Goal: Task Accomplishment & Management: Manage account settings

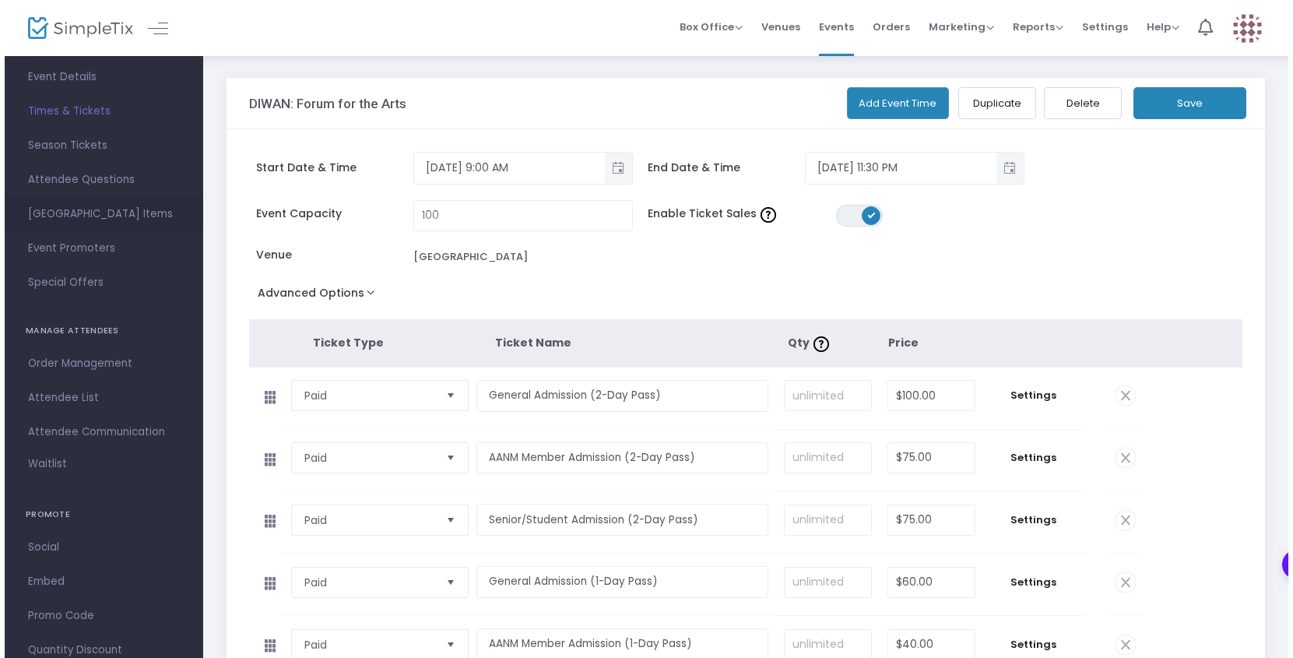
scroll to position [100, 0]
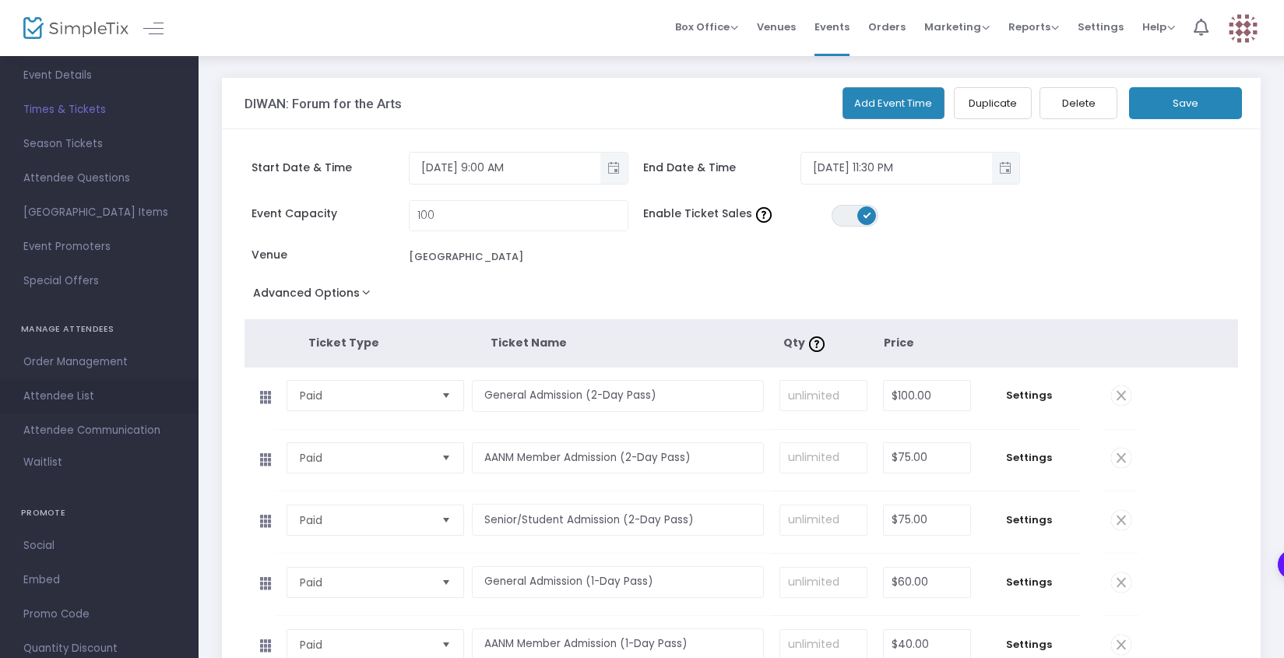
click at [58, 397] on span "Attendee List" at bounding box center [99, 396] width 152 height 20
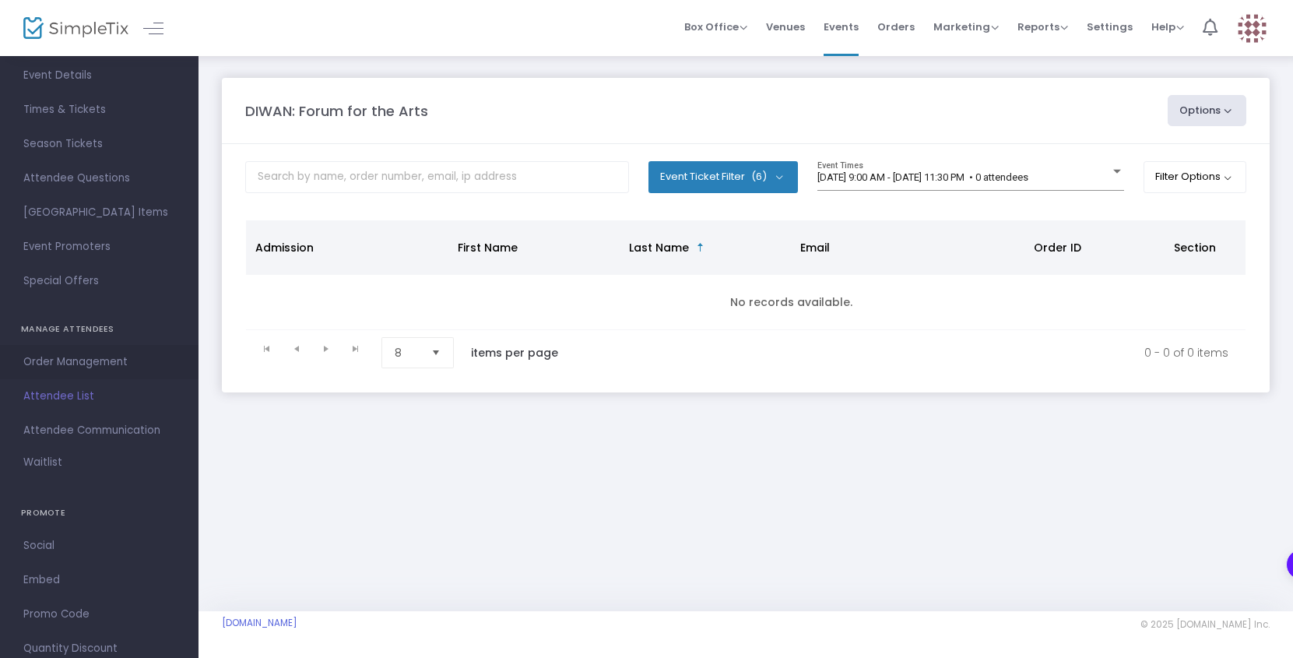
click at [80, 364] on span "Order Management" at bounding box center [99, 362] width 152 height 20
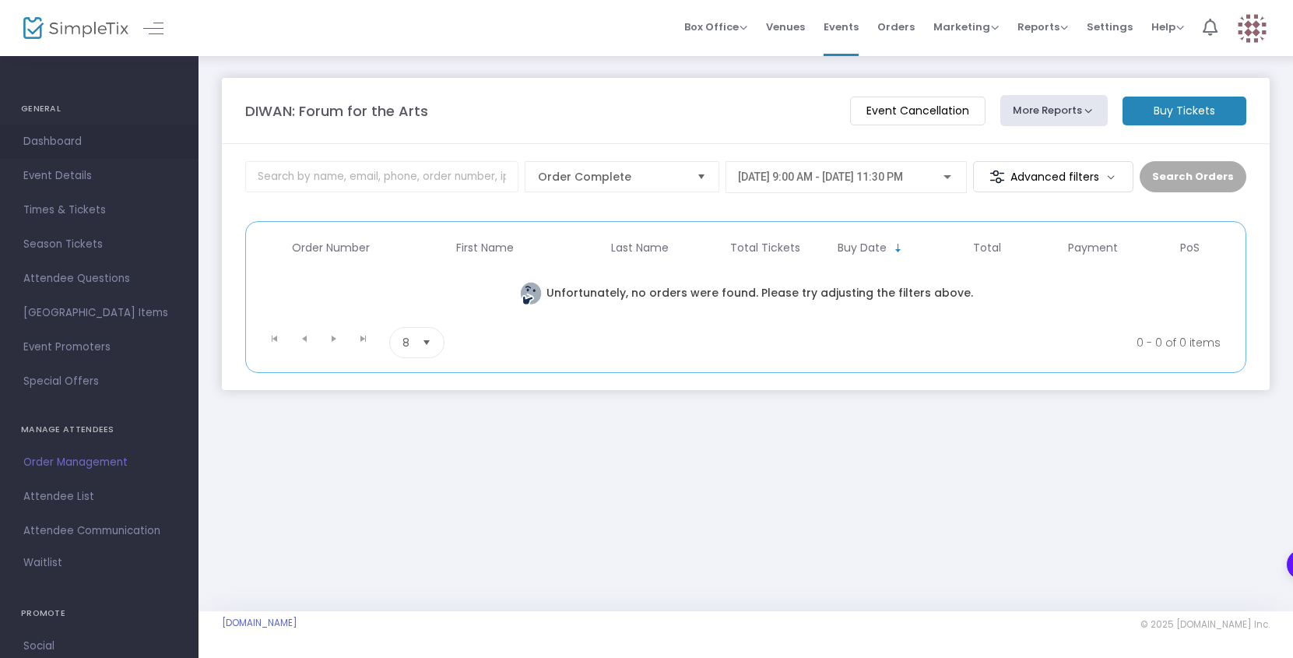
click at [69, 140] on span "Dashboard" at bounding box center [99, 142] width 152 height 20
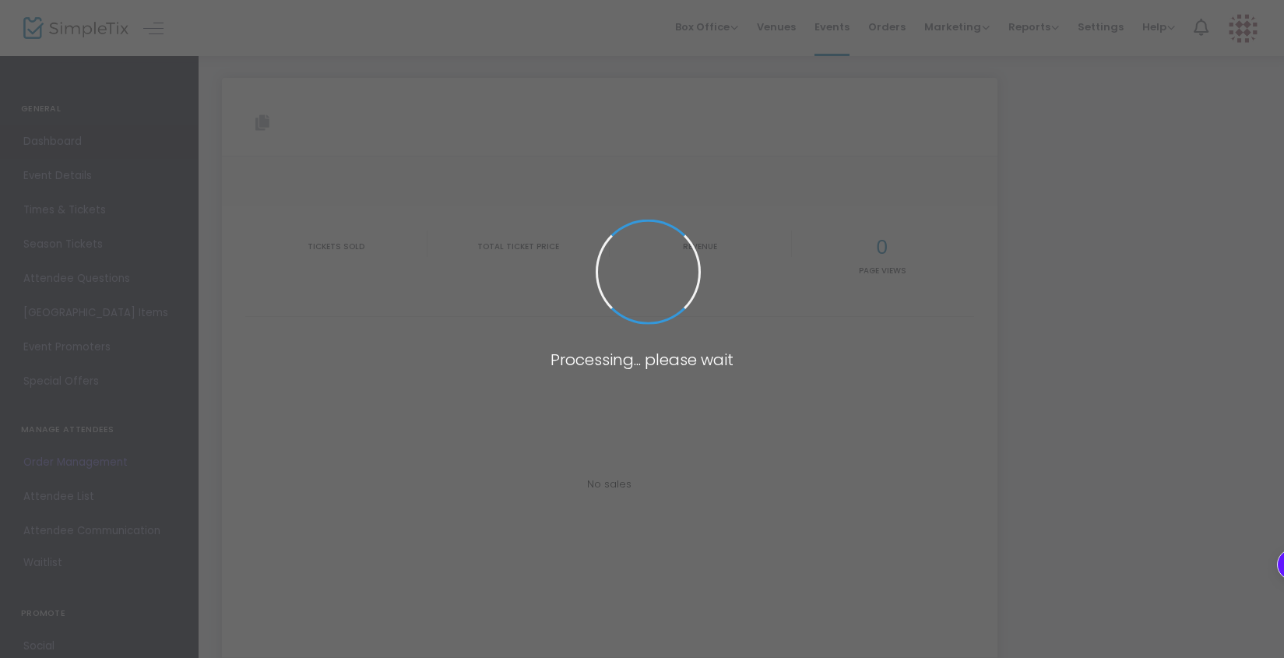
type input "https://www.simpletix.com/e/diwan-forum-for-the-arts-tickets-230099"
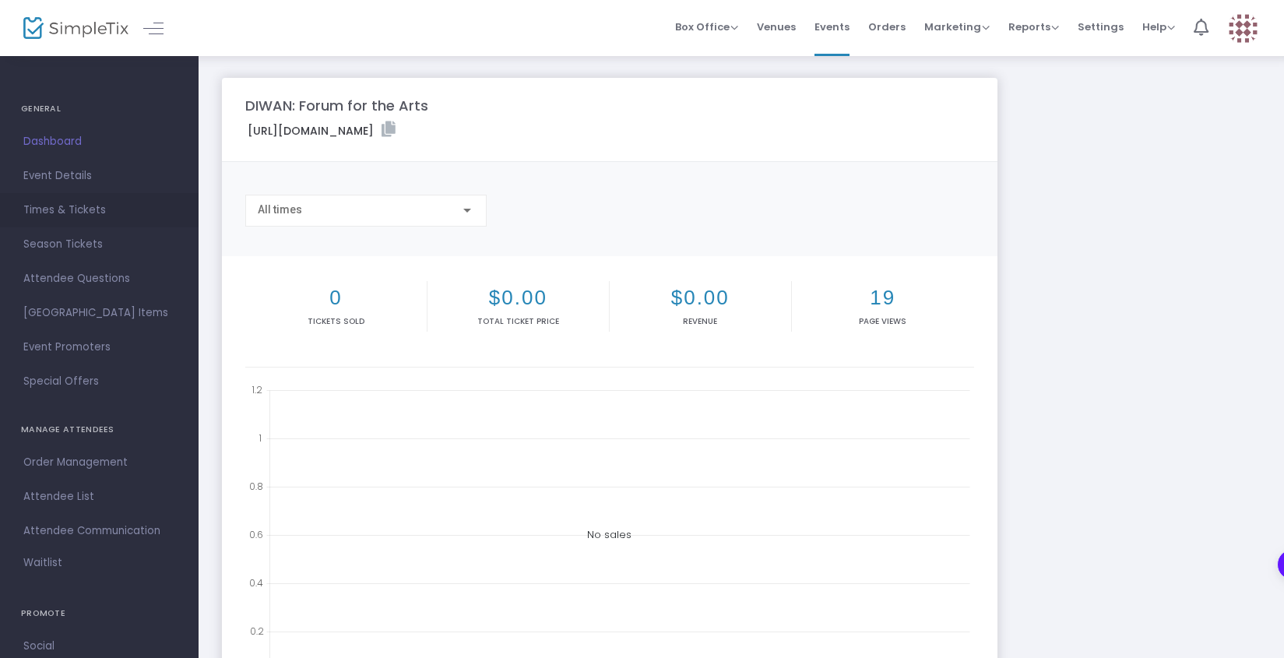
click at [91, 212] on span "Times & Tickets" at bounding box center [99, 210] width 152 height 20
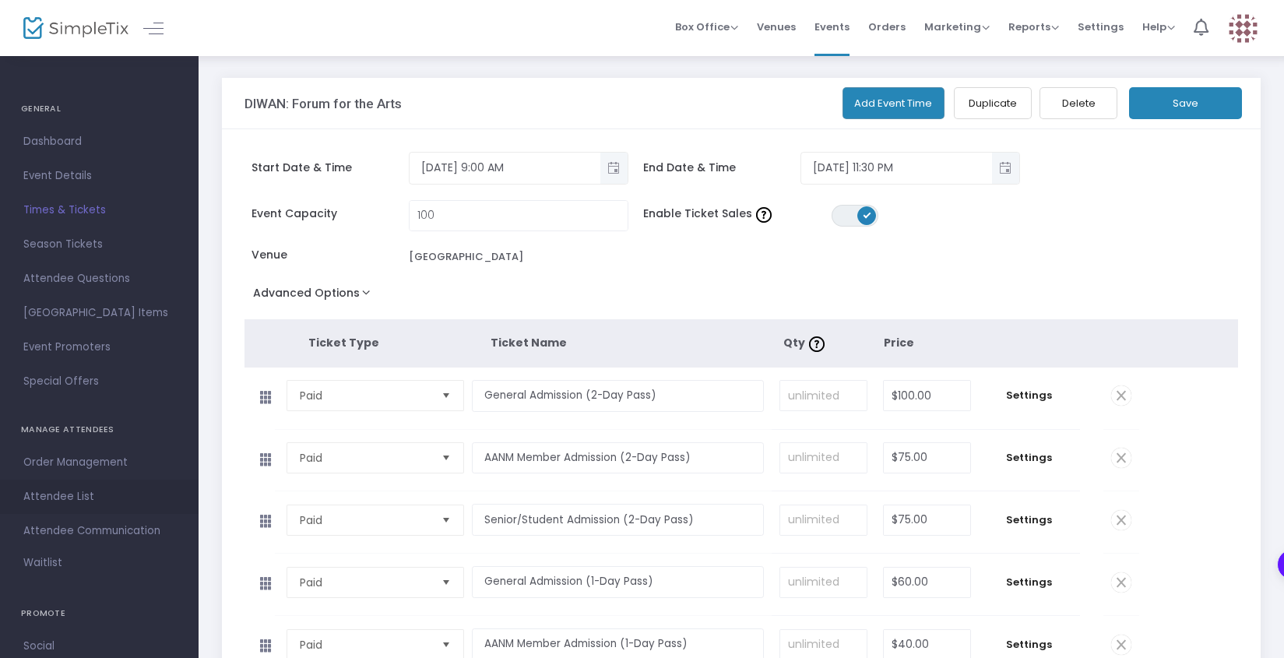
click at [75, 499] on span "Attendee List" at bounding box center [99, 497] width 152 height 20
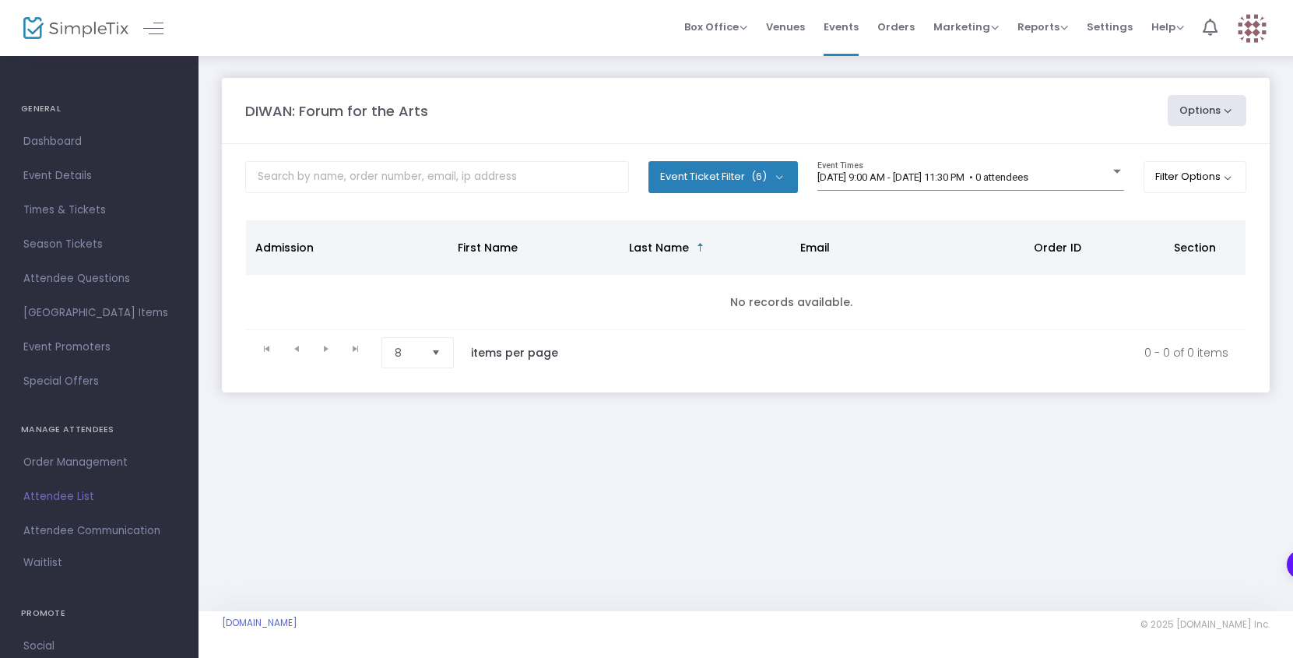
click at [1204, 110] on button "Options" at bounding box center [1207, 110] width 79 height 31
click at [1090, 103] on div "DIWAN: Forum for the Arts" at bounding box center [698, 110] width 923 height 21
click at [1029, 176] on span "9/19/2025 @ 9:00 AM - 9/20/2025 @ 11:30 PM • 0 attendees" at bounding box center [923, 177] width 211 height 12
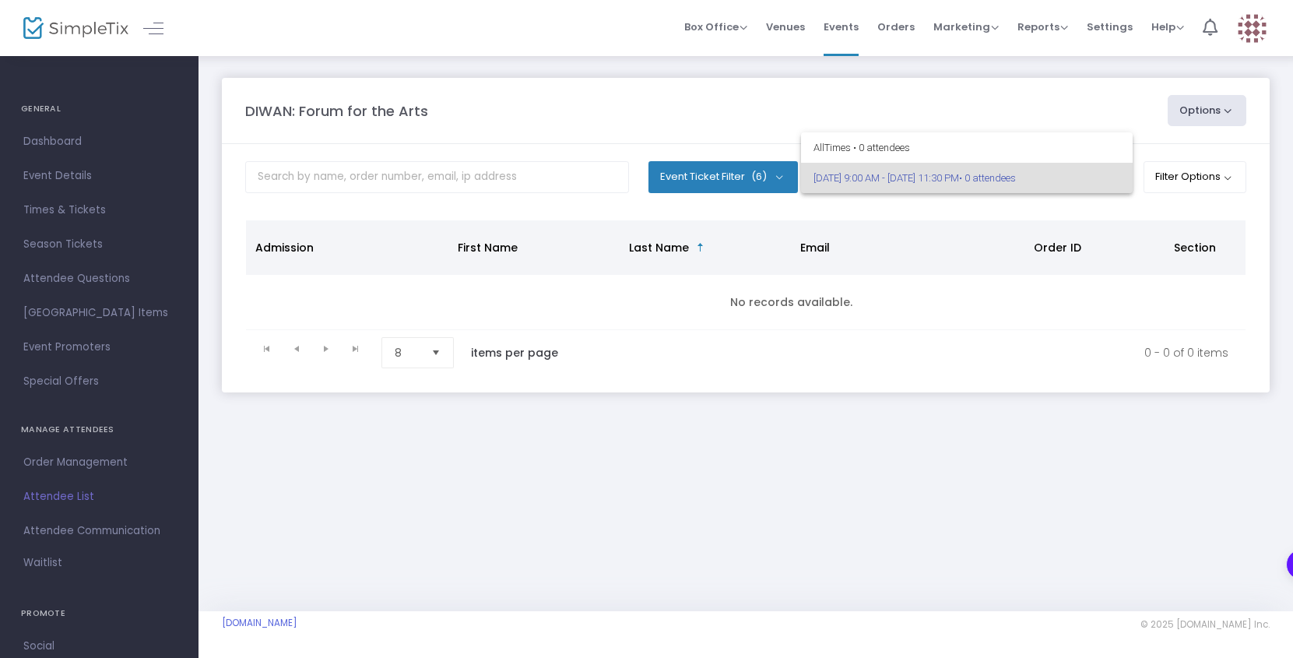
click at [1015, 115] on div at bounding box center [646, 329] width 1293 height 658
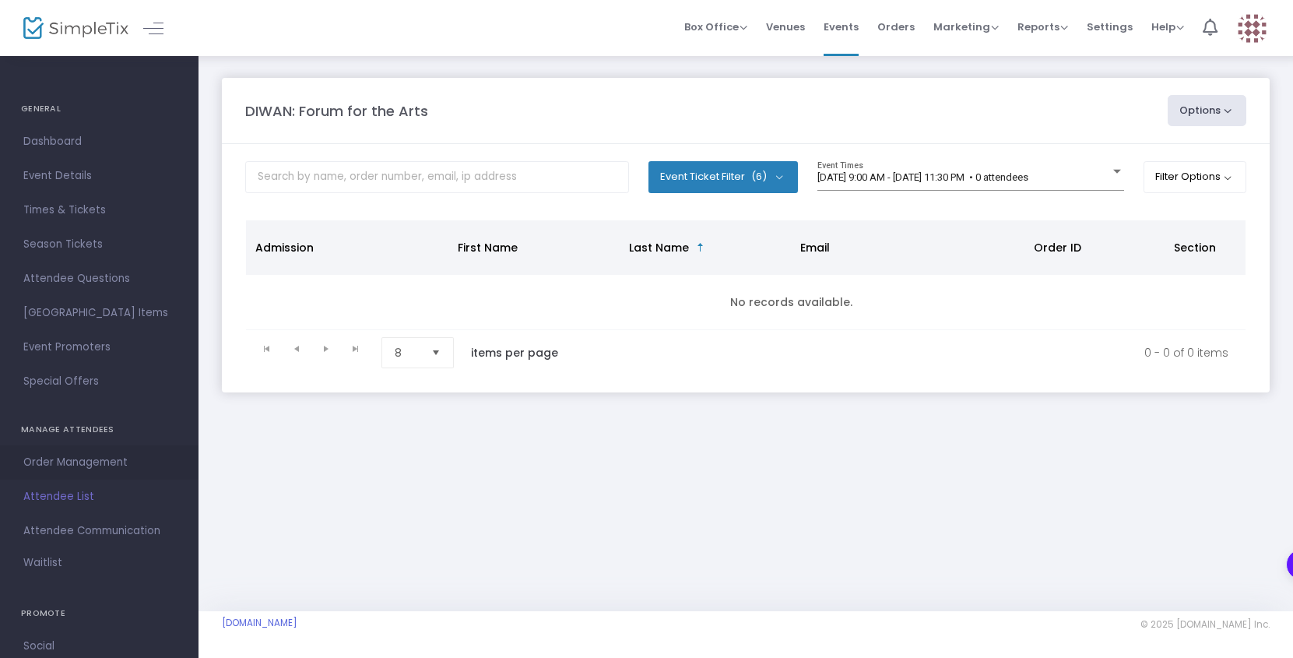
click at [75, 465] on span "Order Management" at bounding box center [99, 462] width 152 height 20
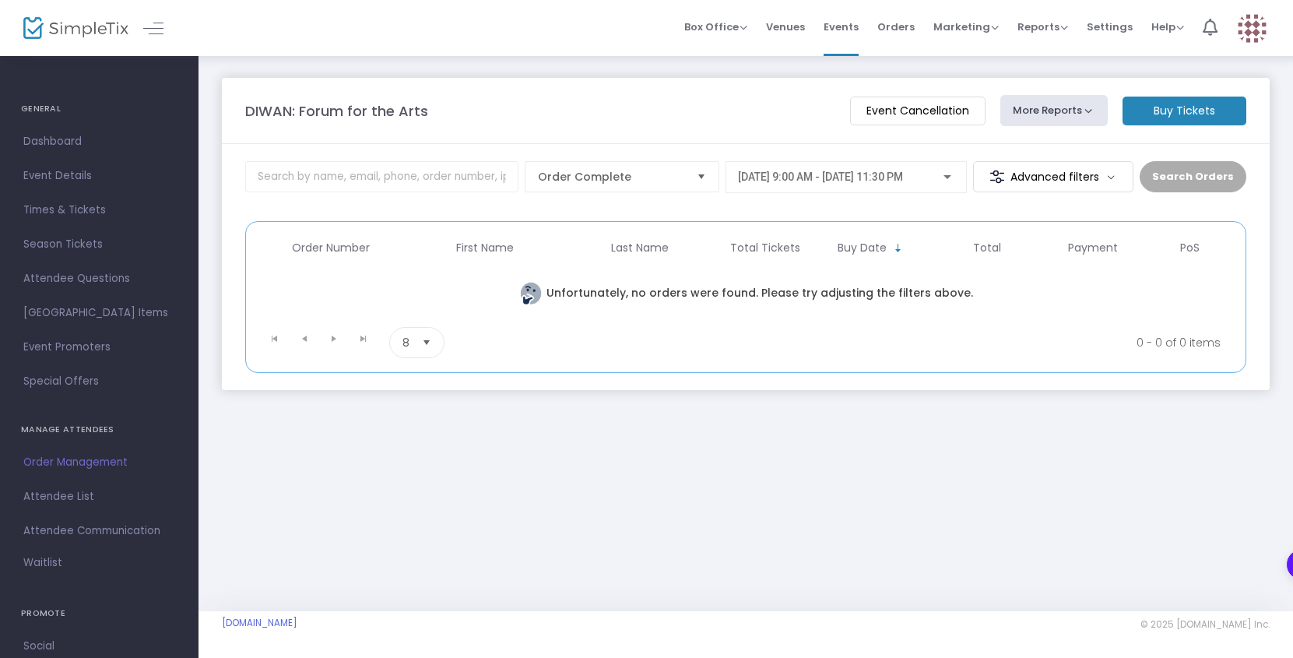
click at [1156, 110] on m-button "Buy Tickets" at bounding box center [1185, 111] width 124 height 29
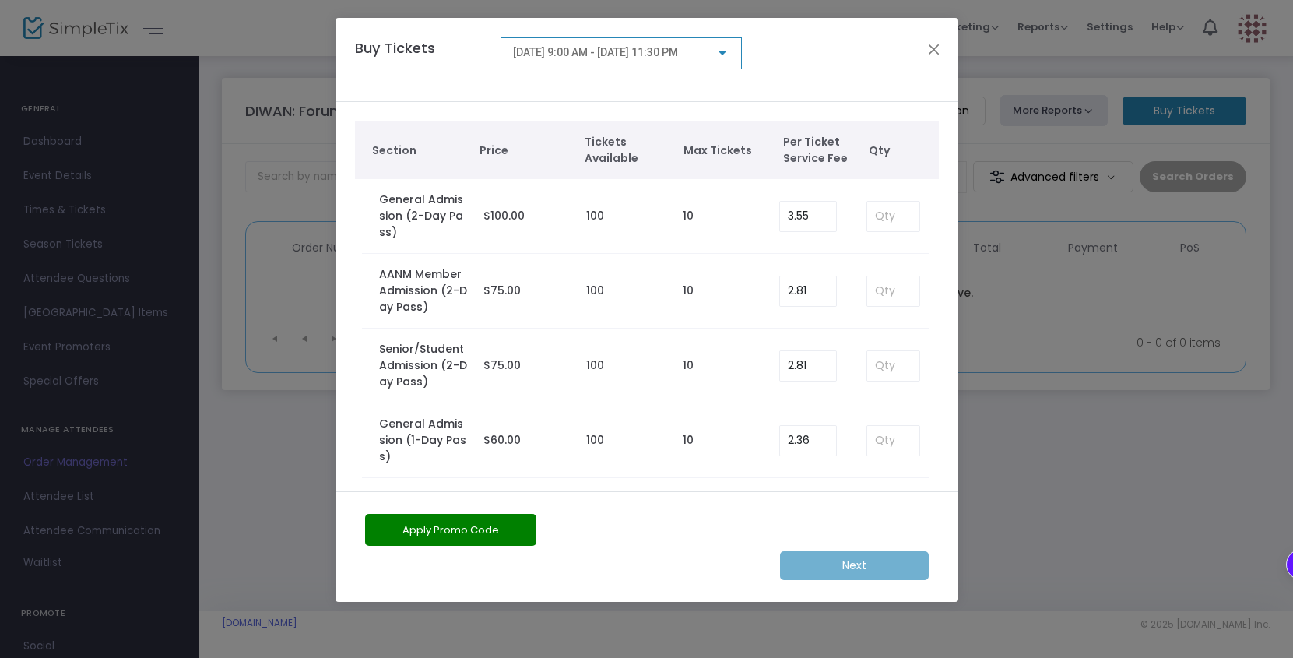
click at [453, 230] on label "General Admission (2-Day Pass)" at bounding box center [423, 216] width 89 height 49
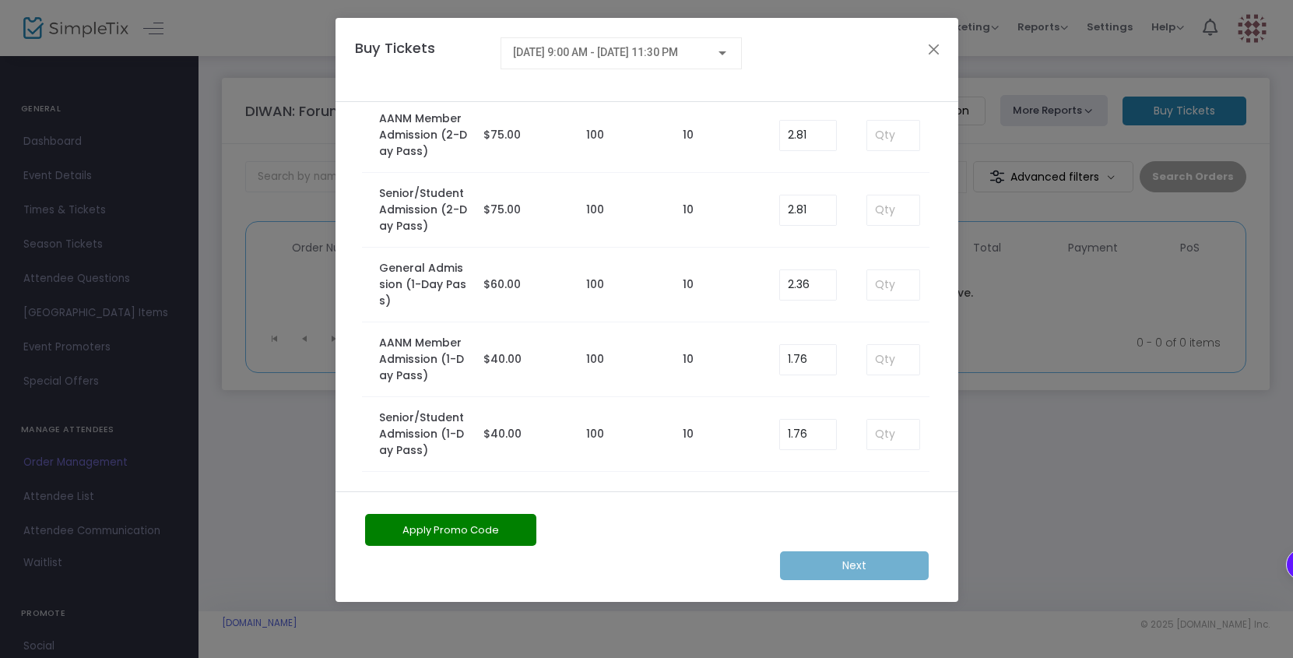
click at [480, 529] on button "Apply Promo Code" at bounding box center [450, 530] width 171 height 32
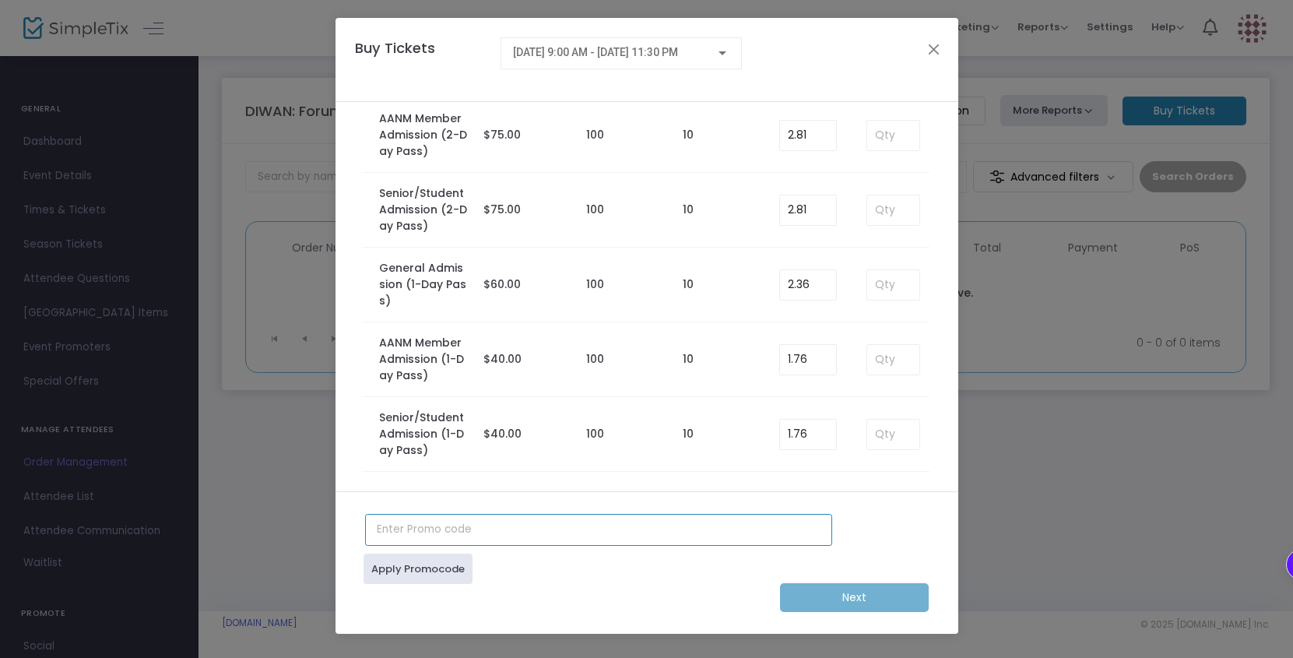
click at [521, 527] on input "text" at bounding box center [598, 530] width 467 height 32
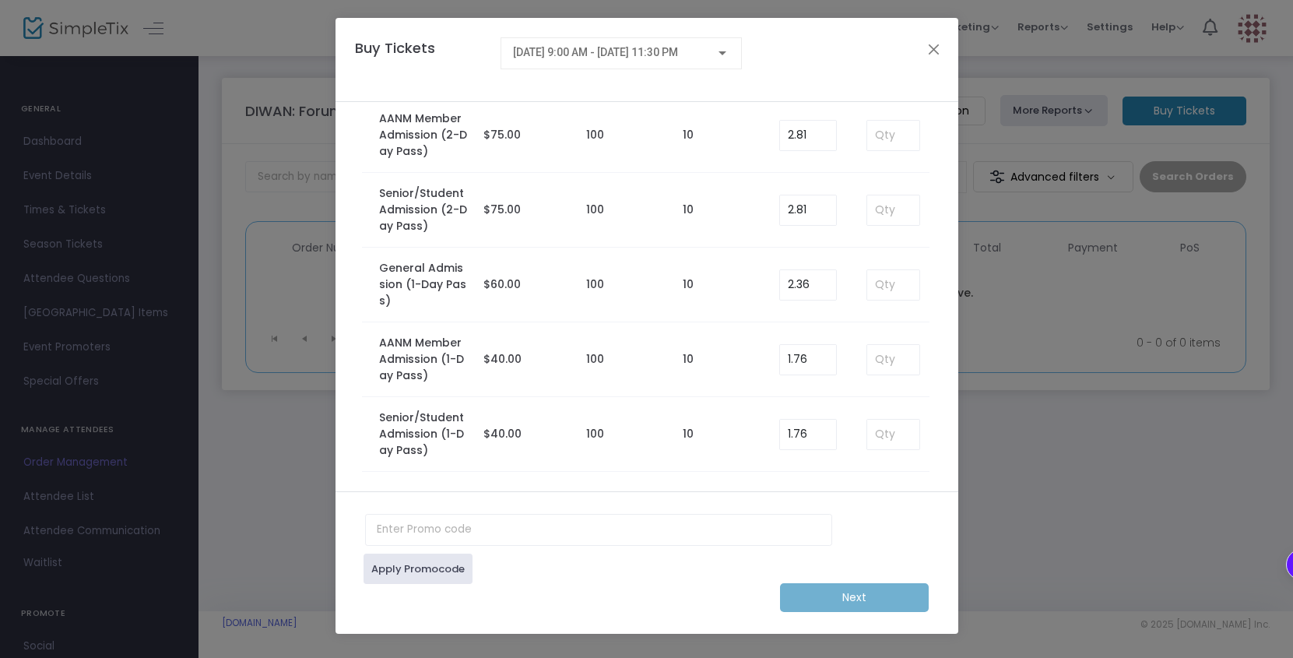
click at [606, 582] on div "Apply Promocode" at bounding box center [646, 564] width 579 height 37
click at [678, 48] on span "9/19/2025 @ 9:00 AM - 9/20/2025 @ 11:30 PM" at bounding box center [595, 52] width 165 height 12
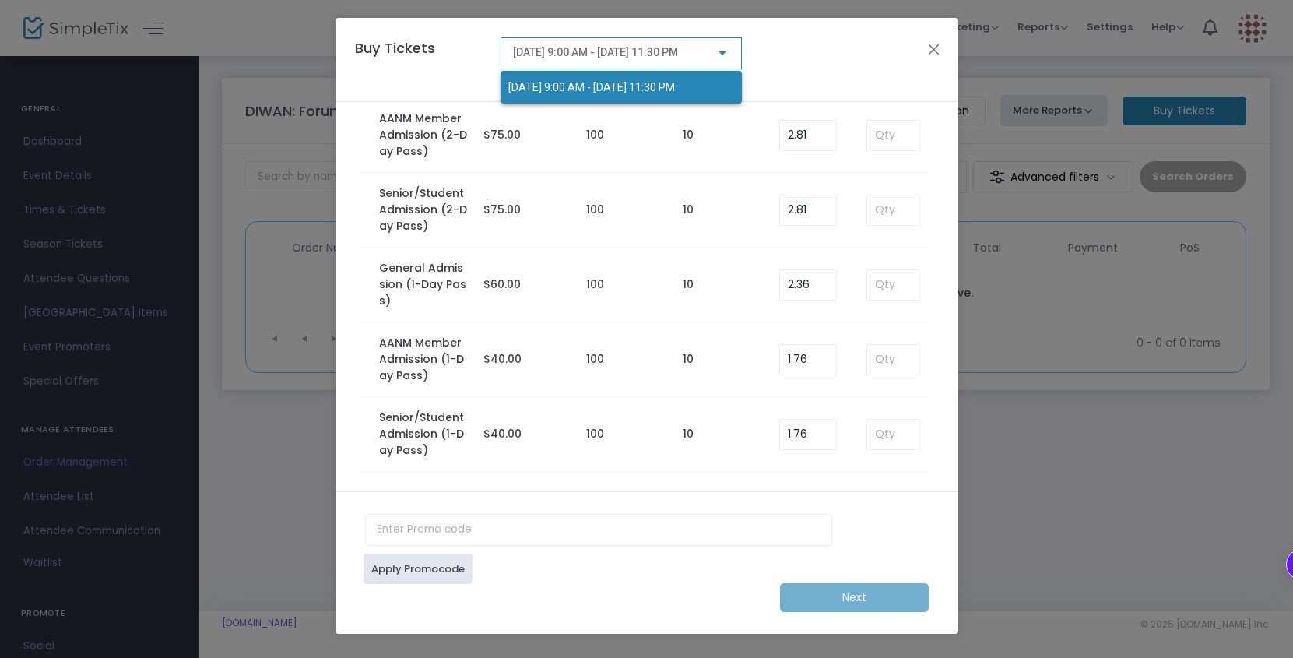
click at [794, 50] on div at bounding box center [646, 329] width 1293 height 658
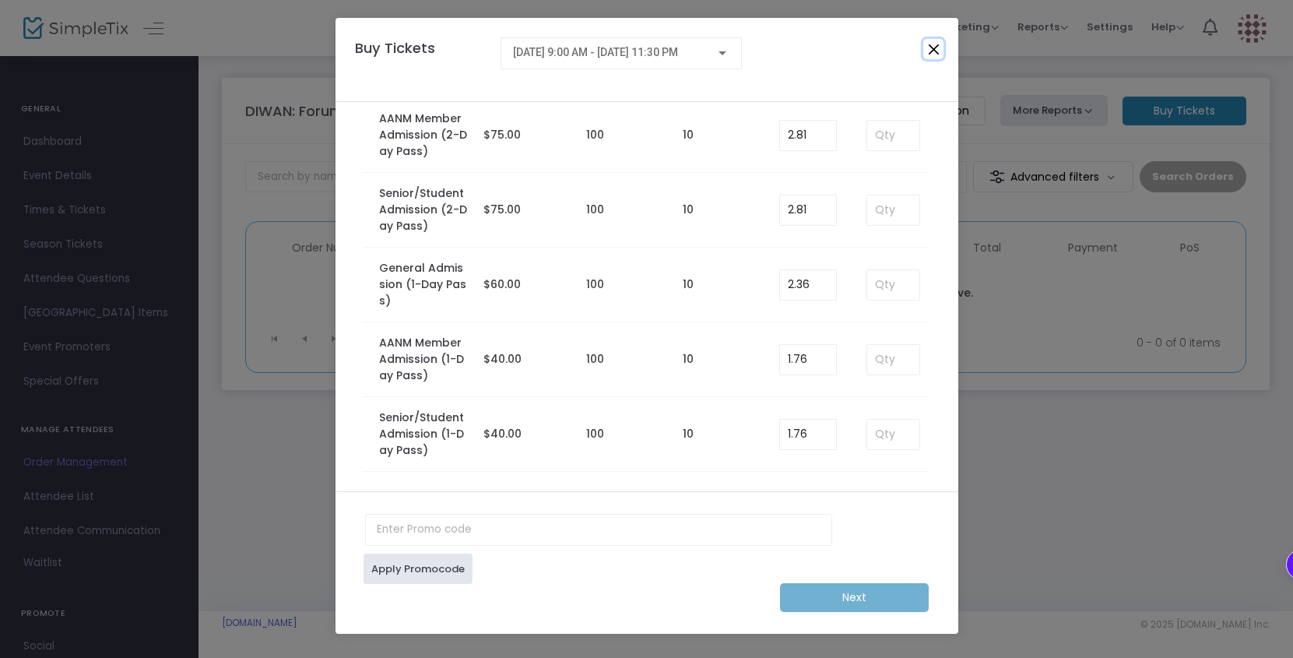
click at [934, 50] on button "Close" at bounding box center [934, 49] width 20 height 20
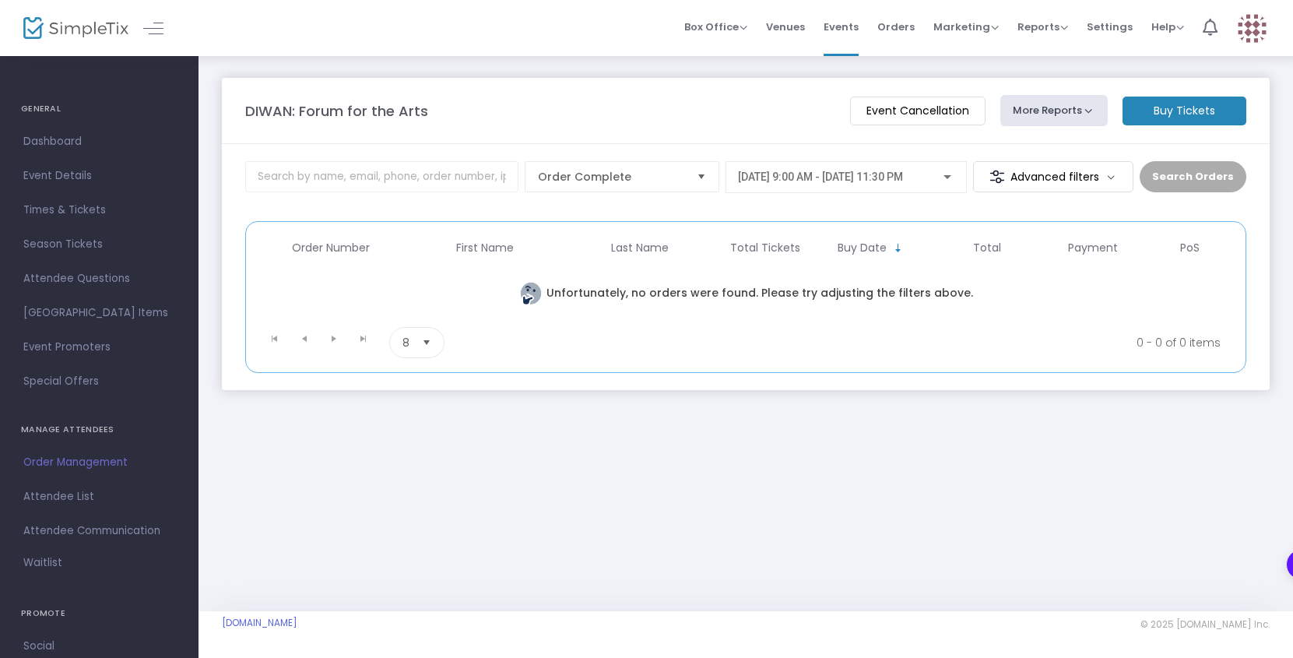
click at [1033, 111] on button "More Reports" at bounding box center [1054, 110] width 107 height 31
click at [716, 118] on div "DIWAN: Forum for the Arts" at bounding box center [539, 110] width 605 height 21
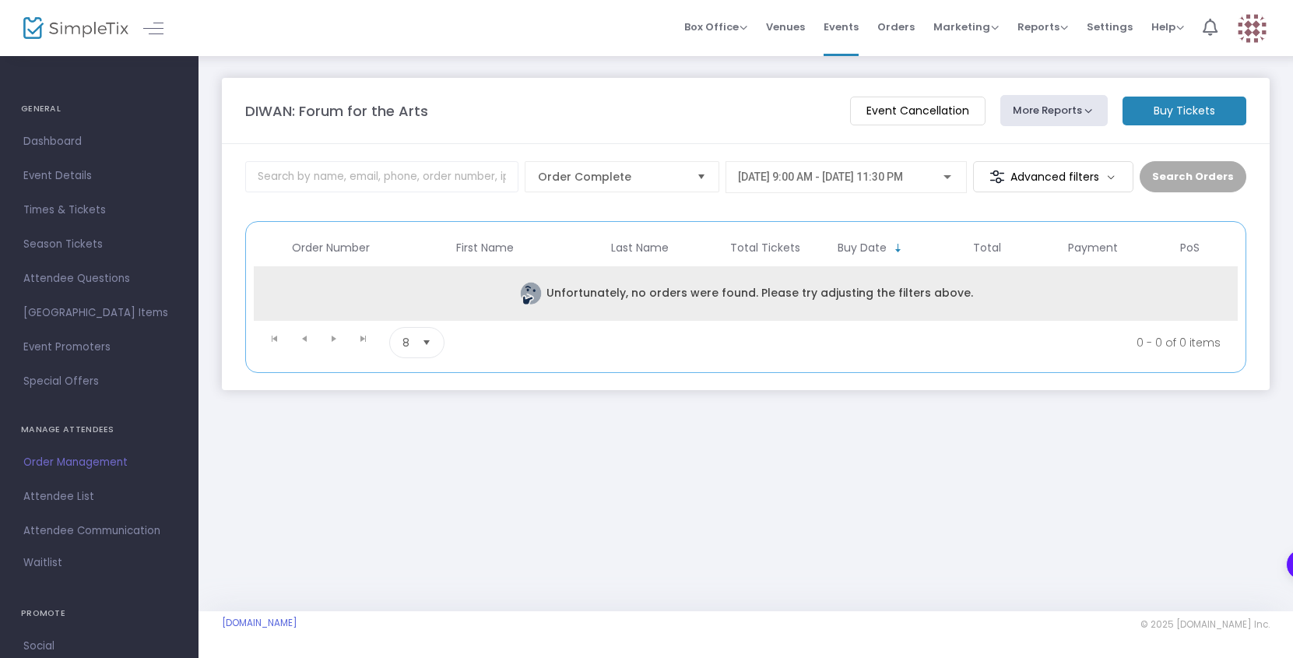
click at [656, 283] on td "Unfortunately, no orders were found. Please try adjusting the filters above." at bounding box center [746, 293] width 984 height 55
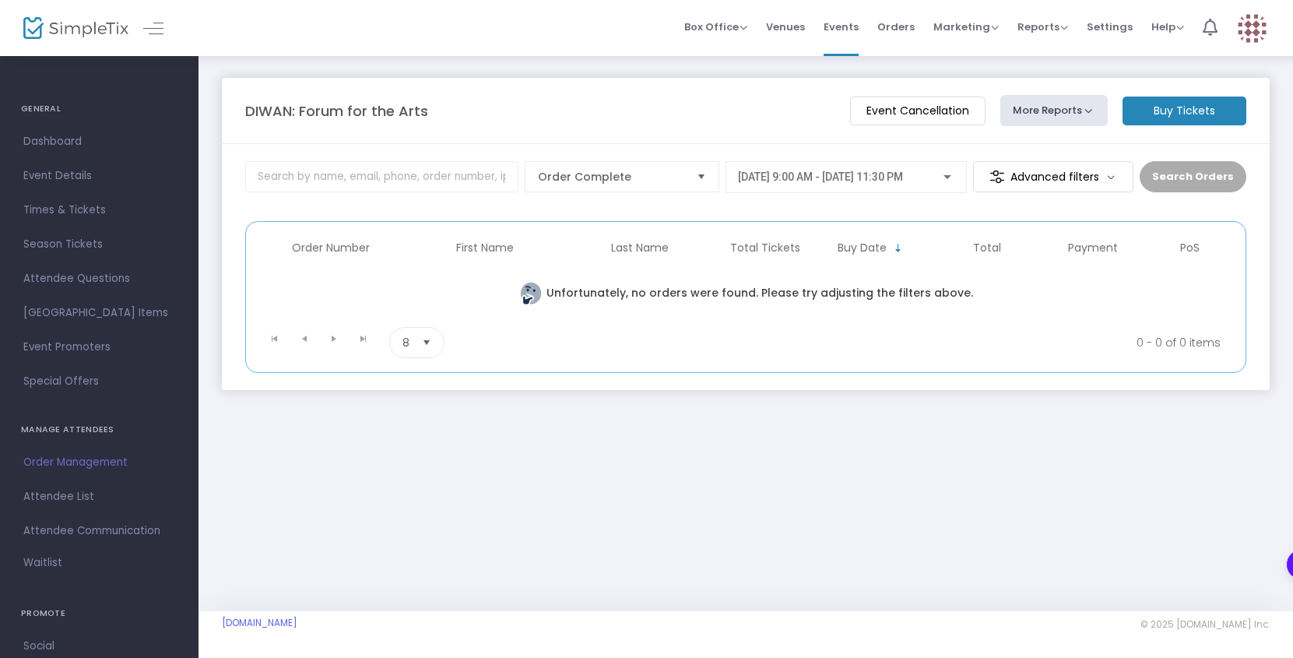
click at [716, 122] on div "DIWAN: Forum for the Arts Event Cancellation More Reports Export Sales Report E…" at bounding box center [745, 110] width 1017 height 31
click at [906, 19] on span "Orders" at bounding box center [896, 27] width 37 height 40
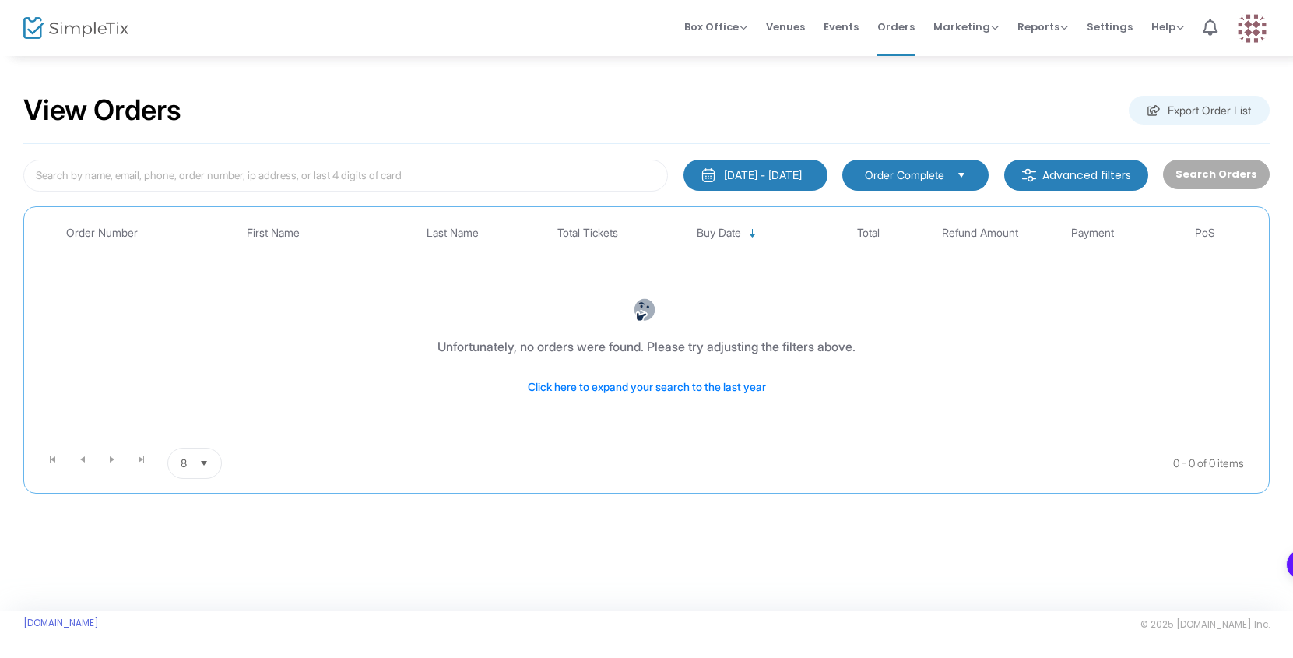
click at [962, 178] on span "Select" at bounding box center [962, 175] width 26 height 26
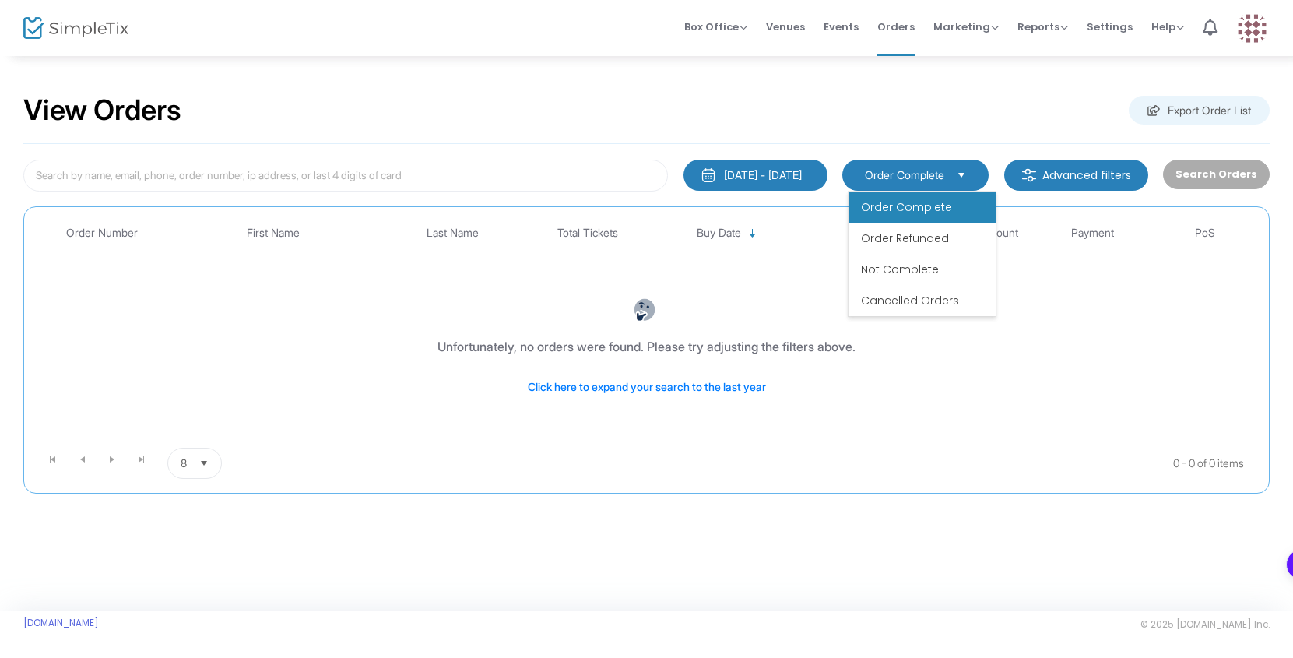
click at [962, 178] on span "Select" at bounding box center [962, 175] width 26 height 26
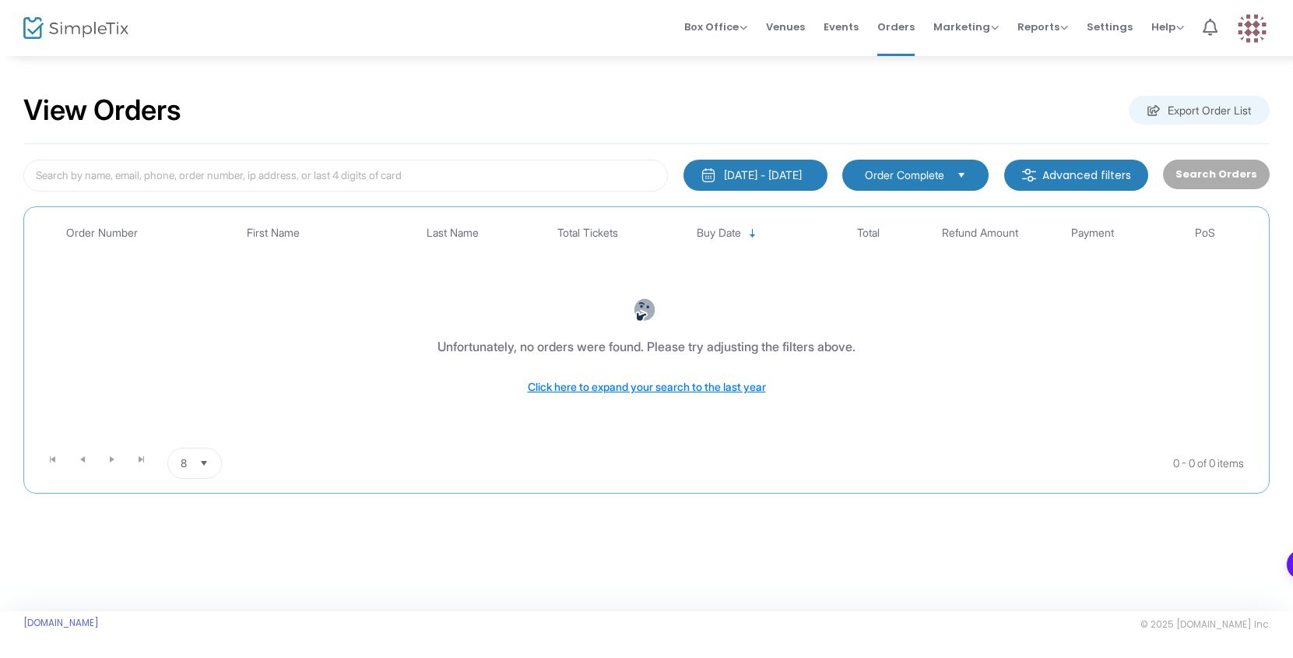
click at [987, 123] on div "View Orders Export Order List" at bounding box center [646, 111] width 1247 height 66
